Goal: Task Accomplishment & Management: Manage account settings

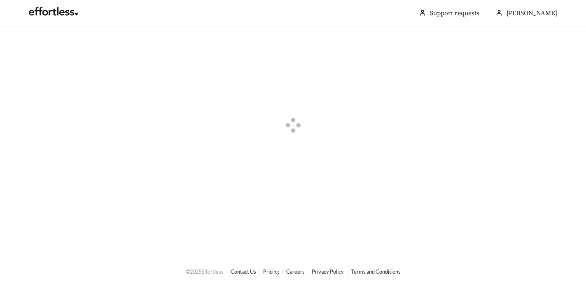
click at [269, 165] on div at bounding box center [293, 126] width 586 height 200
click at [57, 10] on link at bounding box center [53, 13] width 49 height 8
click at [105, 85] on div at bounding box center [293, 126] width 586 height 200
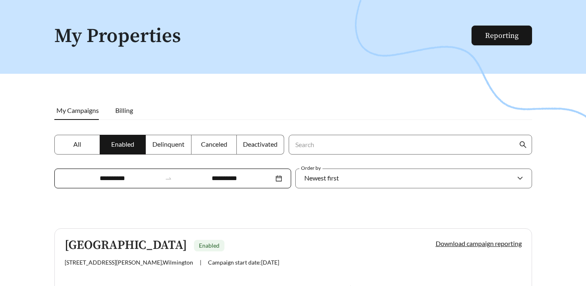
scroll to position [29, 0]
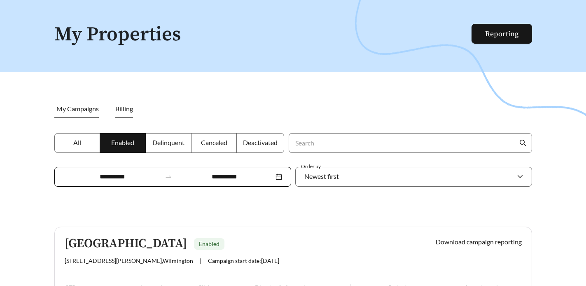
click at [133, 112] on span "Billing" at bounding box center [124, 109] width 18 height 8
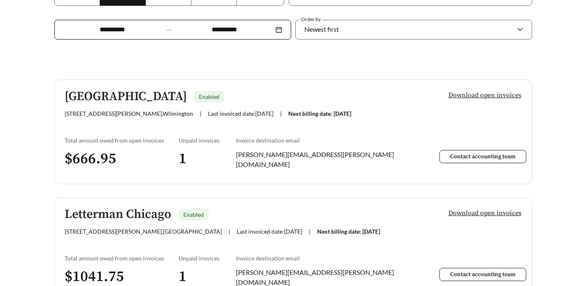
scroll to position [235, 0]
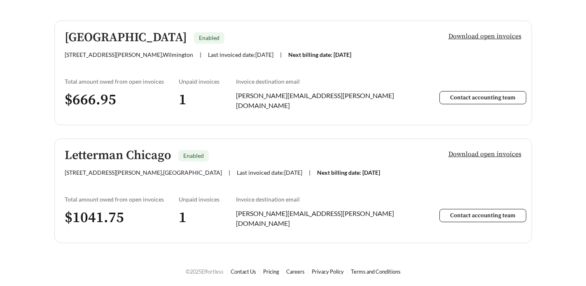
click at [498, 155] on span "Download open invoices" at bounding box center [484, 154] width 73 height 10
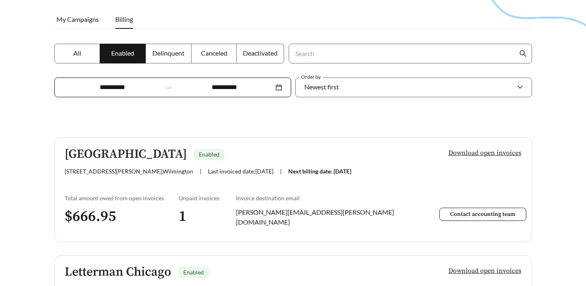
scroll to position [119, 0]
click at [168, 56] on span "Delinquent" at bounding box center [168, 53] width 32 height 8
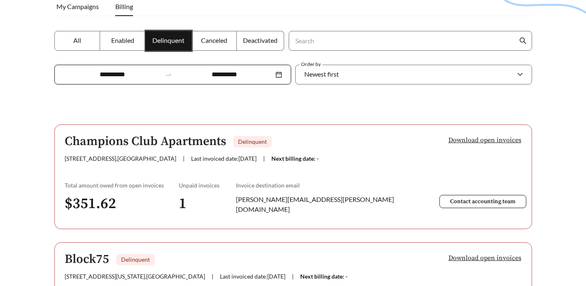
scroll to position [130, 0]
click at [146, 48] on label "Delinquent" at bounding box center [169, 41] width 46 height 20
click at [132, 45] on label "Enabled" at bounding box center [123, 41] width 46 height 20
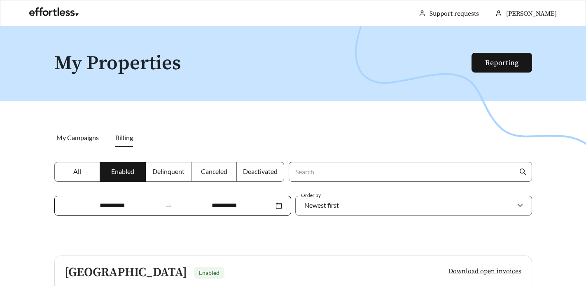
click at [88, 171] on label "All" at bounding box center [77, 172] width 46 height 20
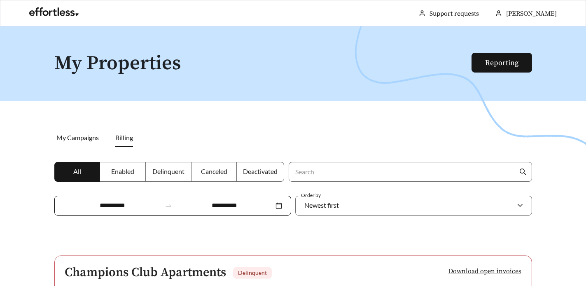
click at [212, 167] on span "Canceled" at bounding box center [214, 171] width 26 height 8
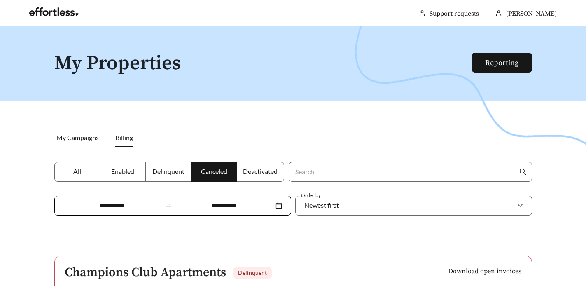
click at [272, 172] on span "Deactivated" at bounding box center [260, 171] width 35 height 8
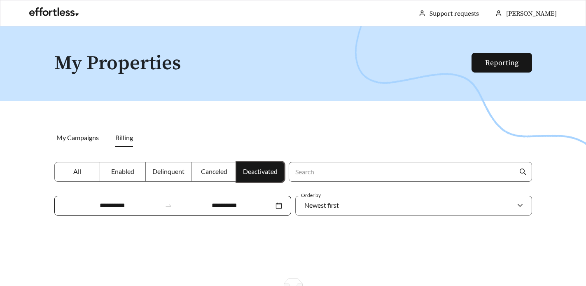
scroll to position [75, 0]
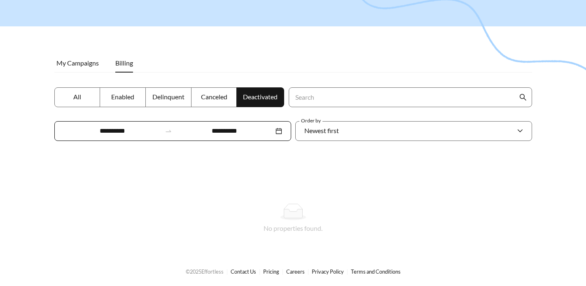
click at [155, 99] on span "Delinquent" at bounding box center [168, 97] width 32 height 8
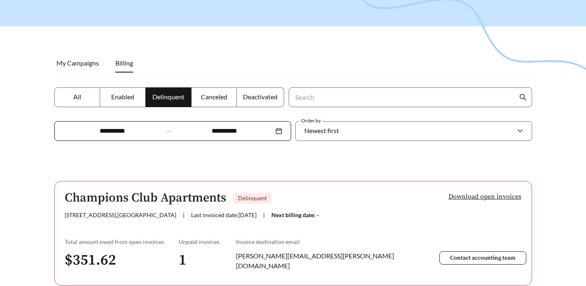
click at [119, 97] on span "Enabled" at bounding box center [122, 97] width 23 height 8
